Goal: Entertainment & Leisure: Consume media (video, audio)

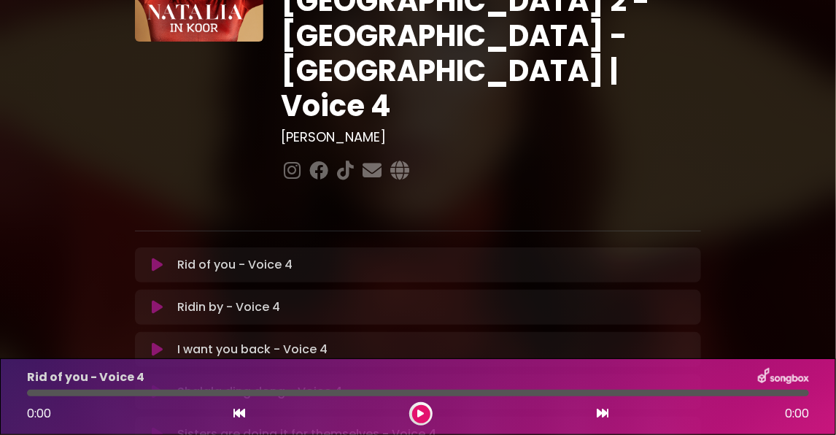
scroll to position [146, 0]
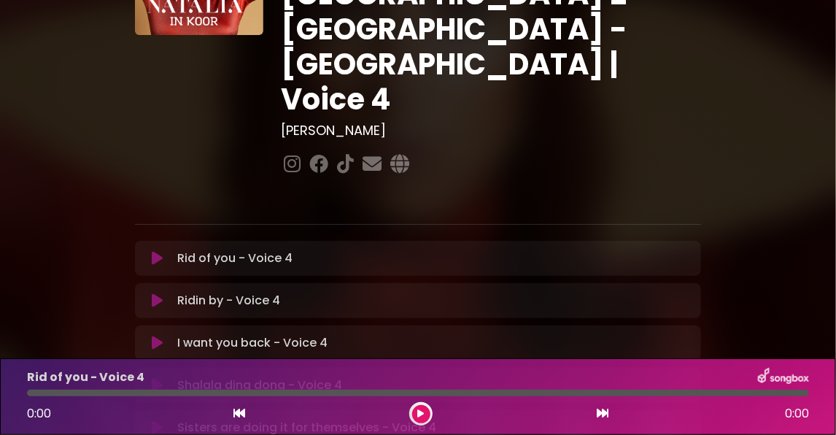
click at [254, 334] on p "I want you back - Voice 4 Loading Track..." at bounding box center [252, 343] width 150 height 18
click at [155, 336] on icon at bounding box center [157, 343] width 11 height 15
click at [159, 336] on icon at bounding box center [157, 343] width 11 height 15
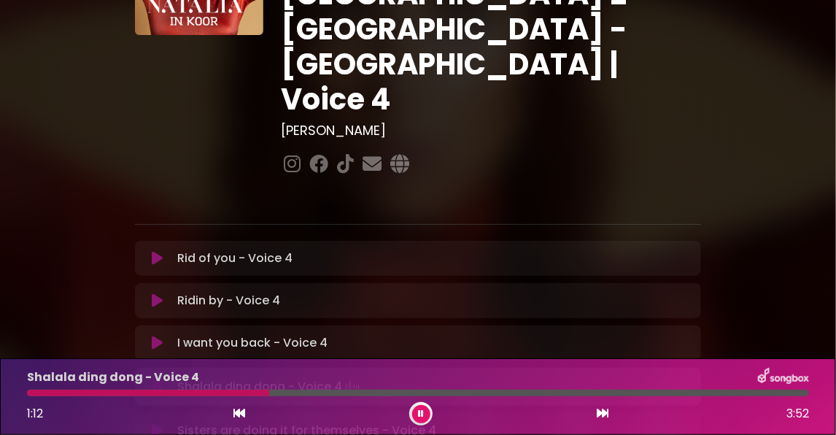
click at [155, 336] on icon at bounding box center [157, 343] width 11 height 15
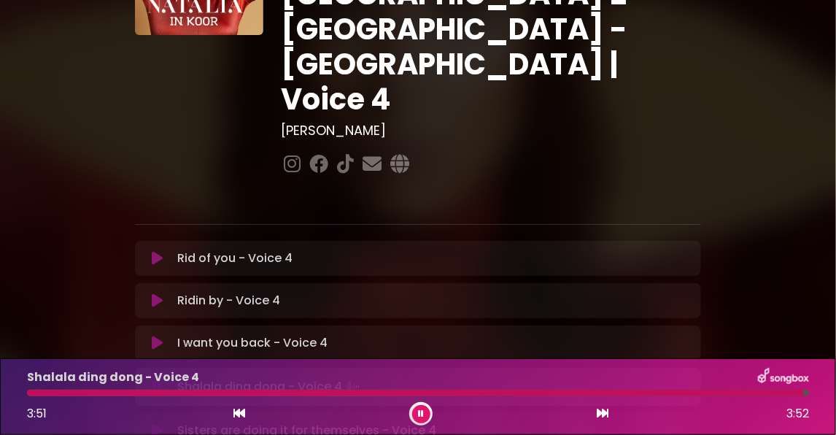
click at [157, 379] on icon at bounding box center [157, 386] width 9 height 15
click at [158, 378] on icon at bounding box center [157, 385] width 11 height 15
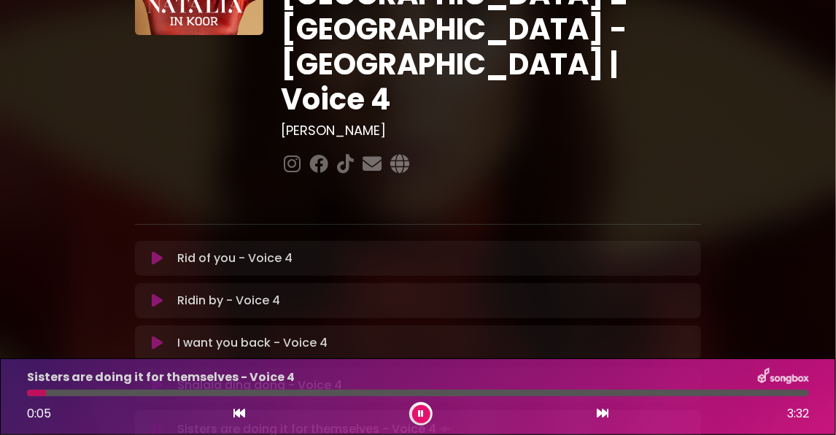
click at [156, 378] on icon at bounding box center [157, 385] width 11 height 15
click at [154, 420] on icon at bounding box center [157, 427] width 11 height 15
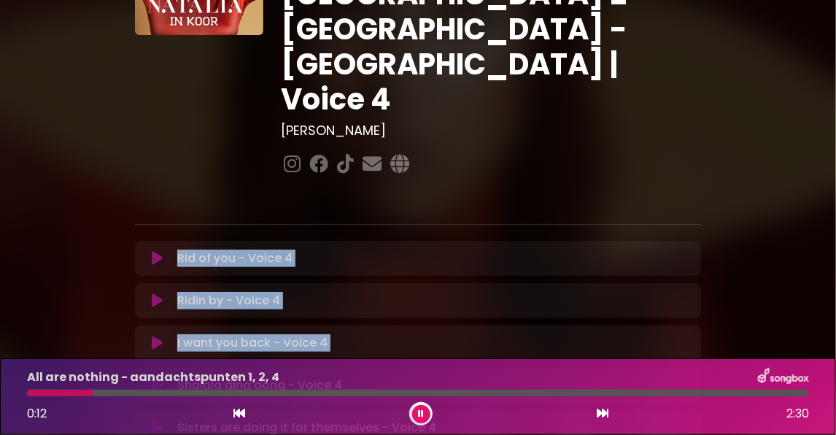
drag, startPoint x: 73, startPoint y: 293, endPoint x: 55, endPoint y: 158, distance: 136.2
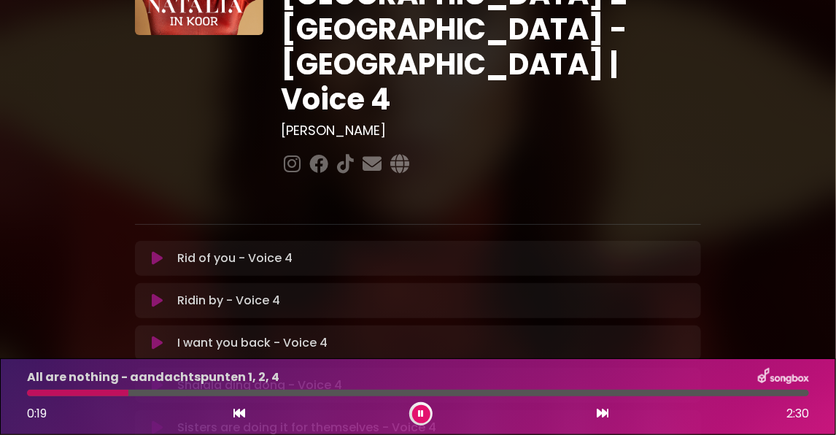
drag, startPoint x: 797, startPoint y: 268, endPoint x: 773, endPoint y: 155, distance: 114.9
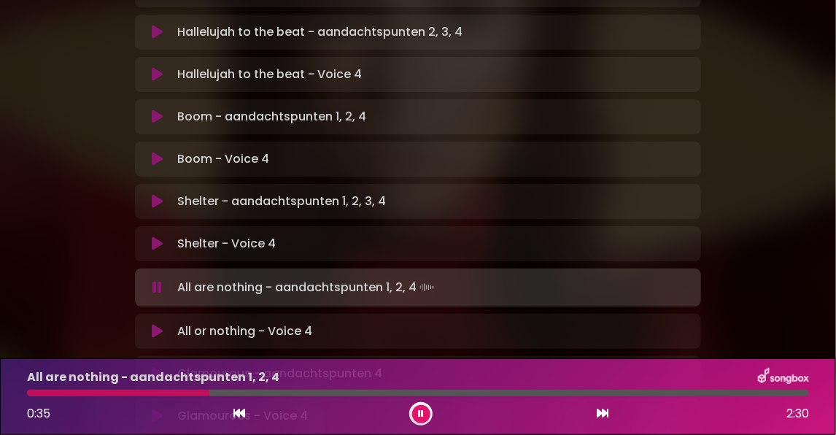
scroll to position [657, 0]
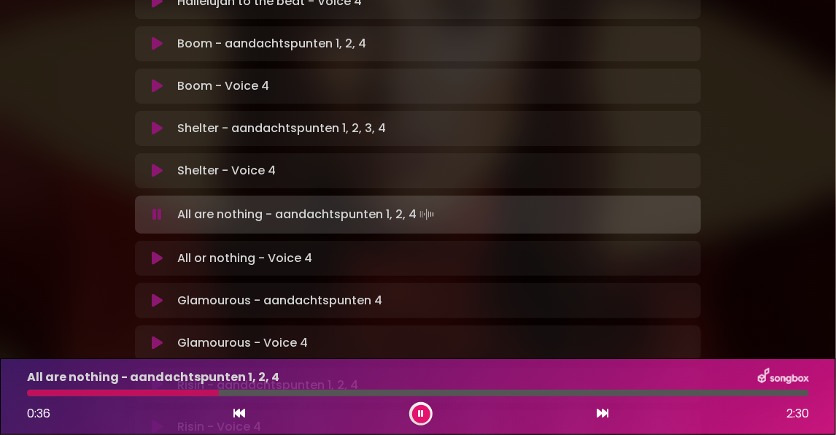
click at [156, 163] on icon at bounding box center [157, 170] width 11 height 15
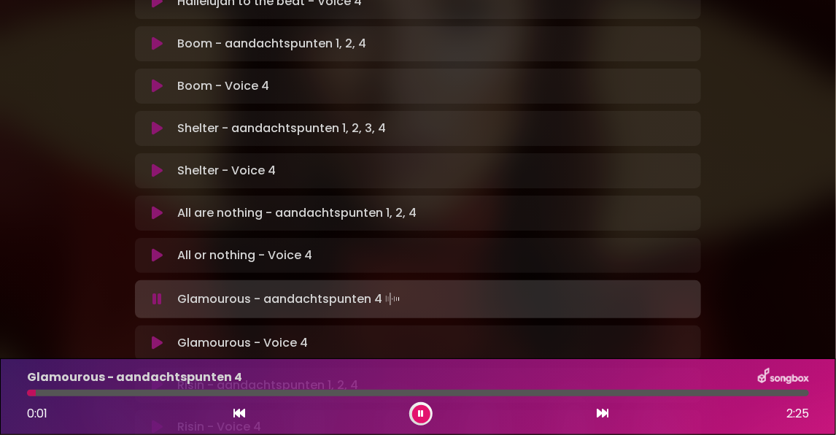
click at [625, 368] on div "Risin - aandachtspunten 1, 2, 4 Loading Track... Your Feedback" at bounding box center [418, 385] width 566 height 35
click at [160, 248] on icon at bounding box center [157, 255] width 11 height 15
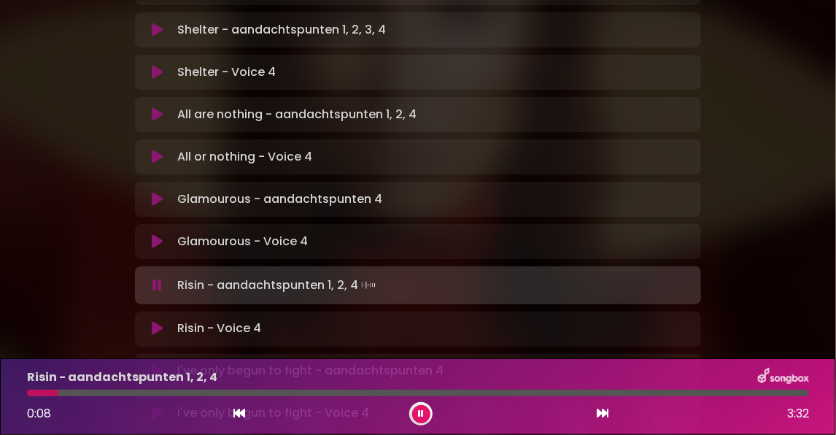
scroll to position [730, 0]
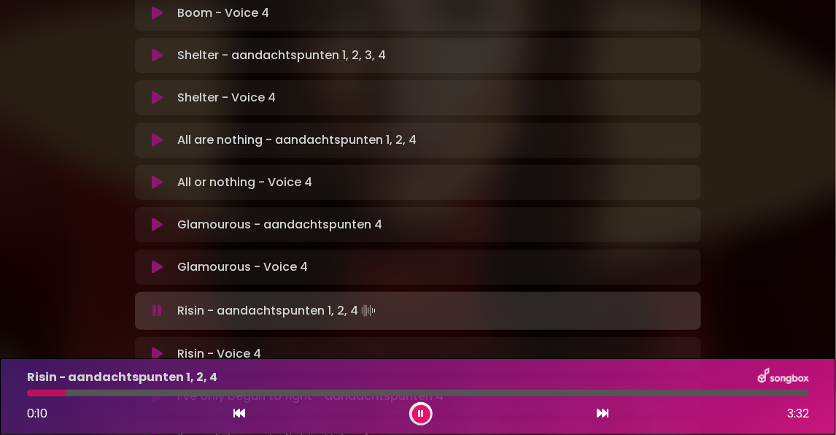
click at [155, 260] on icon at bounding box center [157, 267] width 11 height 15
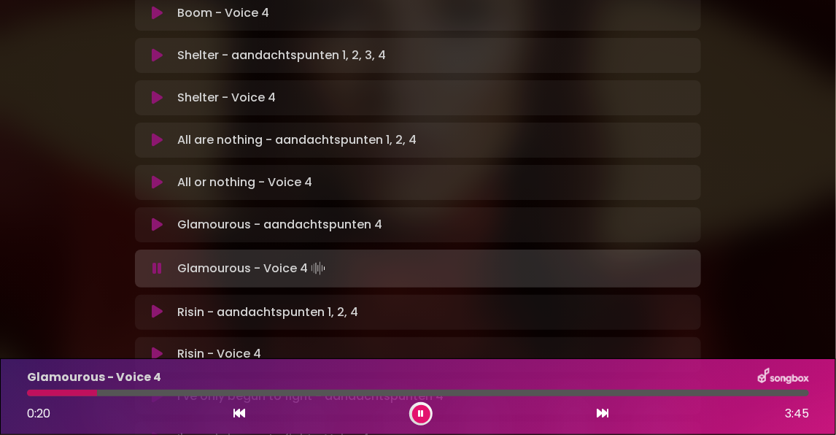
click at [154, 217] on icon at bounding box center [157, 224] width 11 height 15
click at [155, 217] on icon at bounding box center [157, 224] width 11 height 15
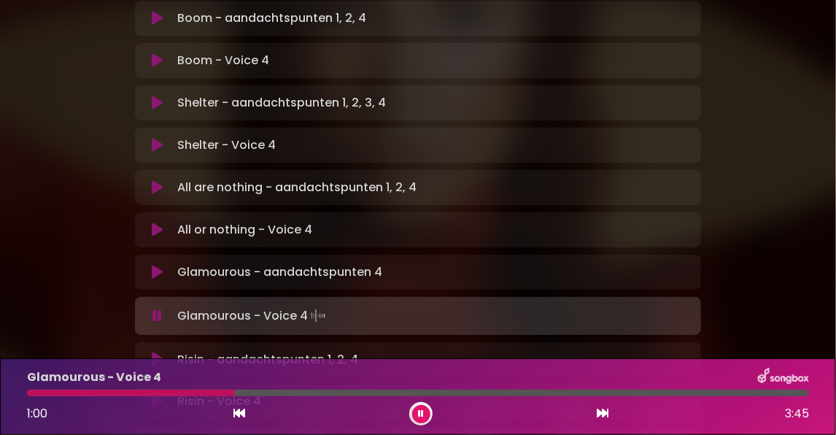
scroll to position [657, 0]
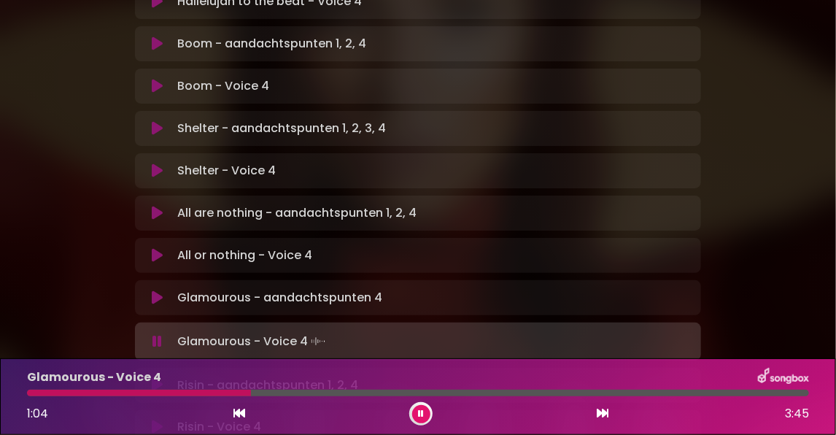
click at [158, 290] on icon at bounding box center [157, 297] width 11 height 15
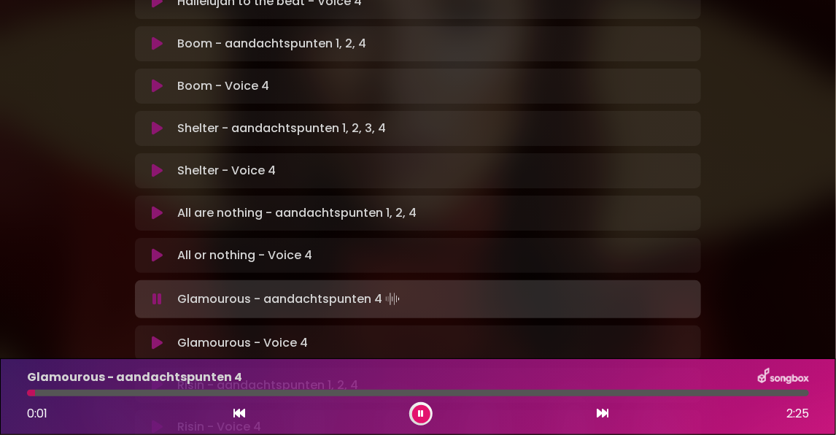
click at [154, 336] on icon at bounding box center [157, 343] width 11 height 15
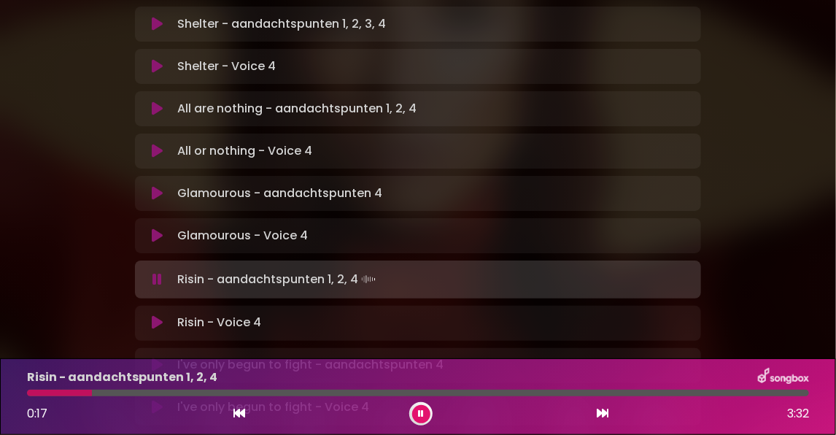
scroll to position [803, 0]
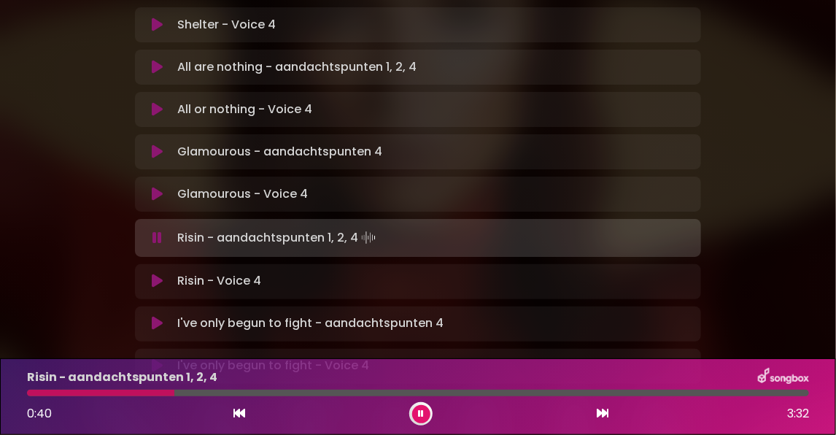
click at [153, 187] on icon at bounding box center [157, 194] width 11 height 15
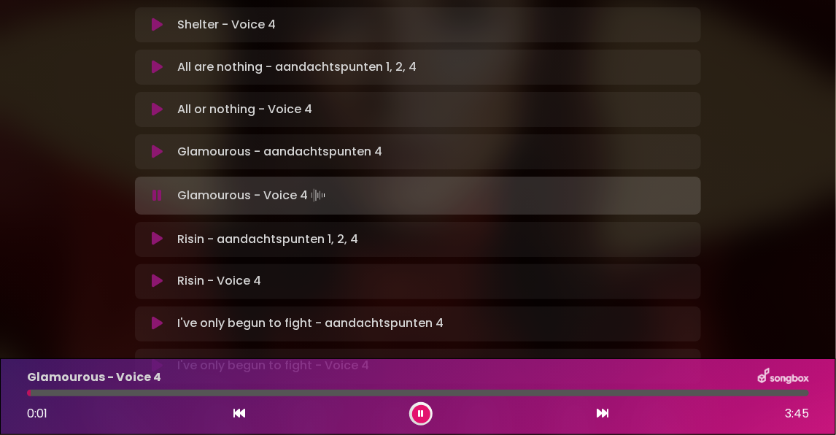
click at [156, 232] on icon at bounding box center [157, 239] width 11 height 15
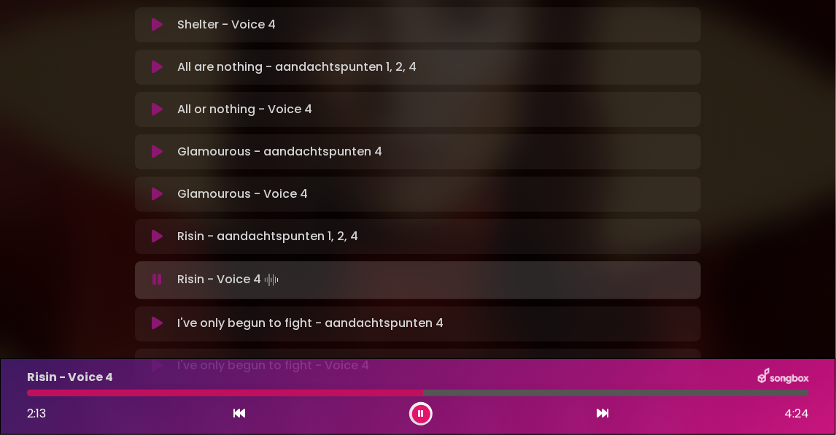
click at [396, 393] on div at bounding box center [225, 393] width 396 height 7
click at [353, 393] on div at bounding box center [218, 393] width 383 height 7
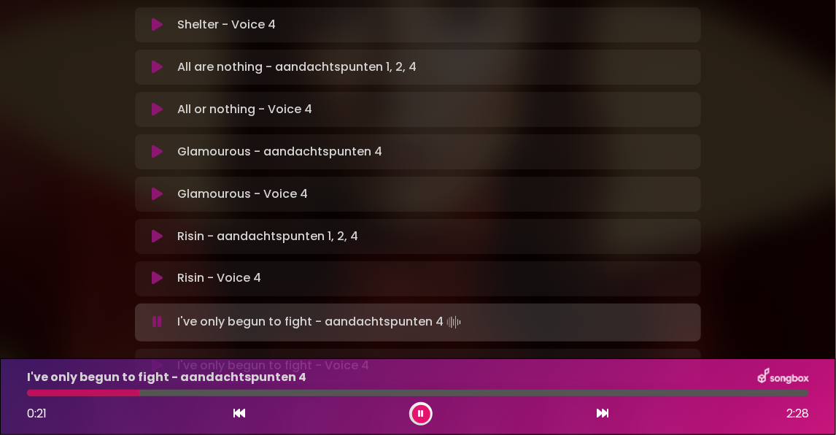
click at [158, 271] on icon at bounding box center [157, 278] width 11 height 15
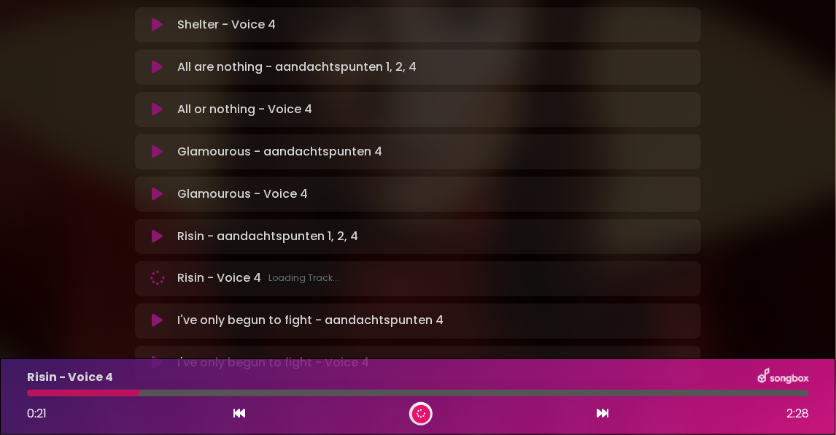
click at [156, 314] on icon at bounding box center [157, 321] width 11 height 15
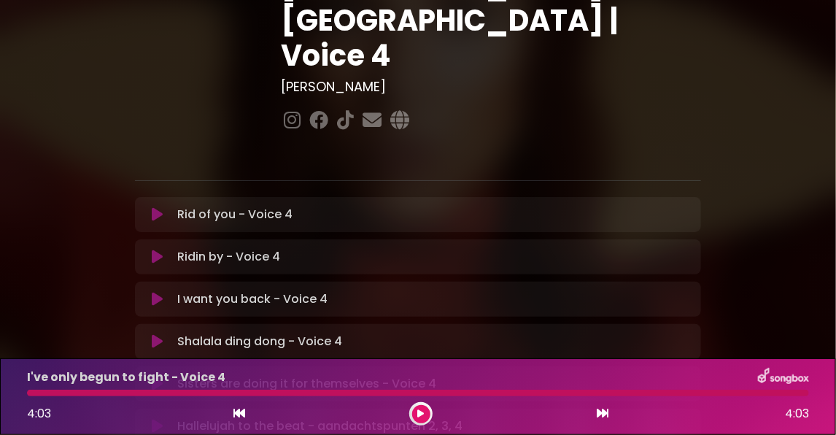
scroll to position [156, 0]
